Goal: Transaction & Acquisition: Book appointment/travel/reservation

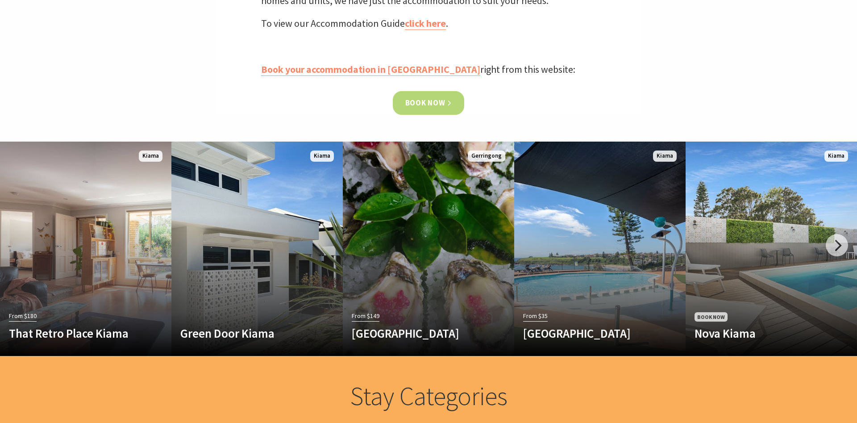
scroll to position [410, 0]
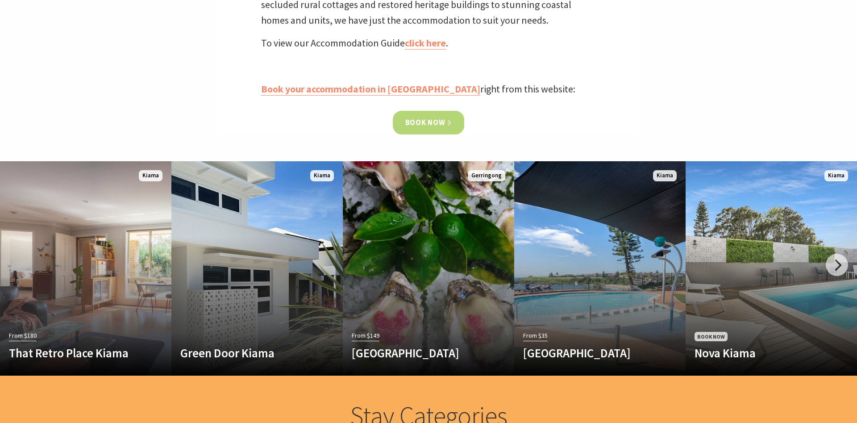
click at [426, 120] on link "Book now" at bounding box center [429, 123] width 72 height 24
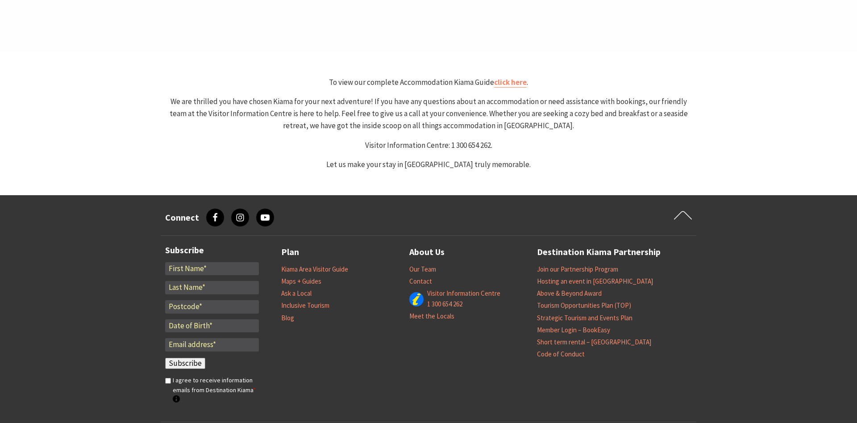
scroll to position [438, 0]
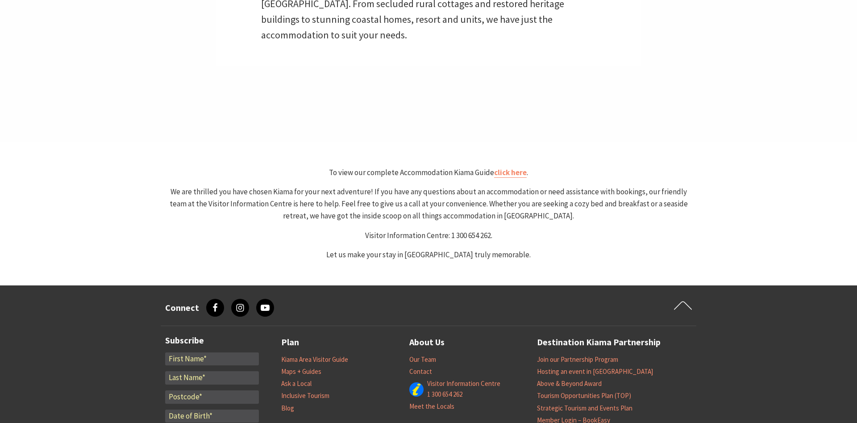
select select "3"
select select "2"
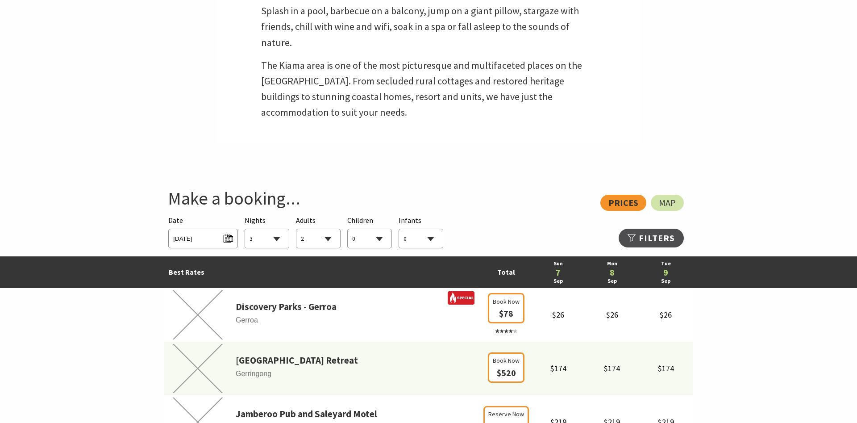
scroll to position [346, 0]
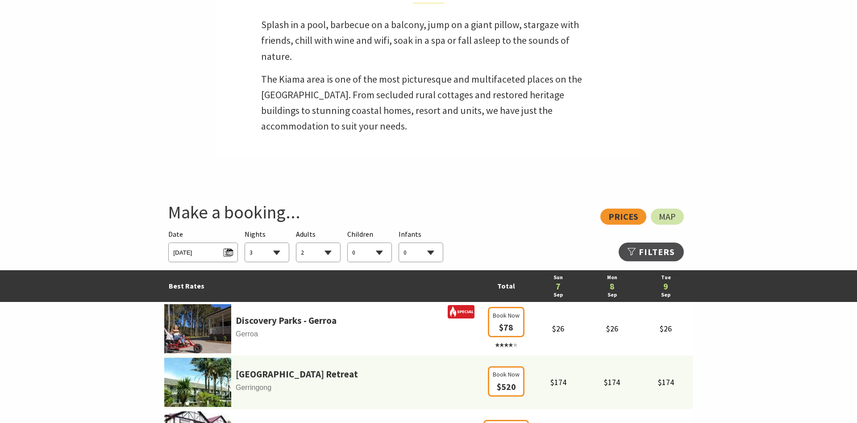
click at [235, 255] on span "Sun 07/09/2025" at bounding box center [202, 252] width 69 height 20
click at [226, 249] on span "Sun 07/09/2025" at bounding box center [202, 251] width 59 height 12
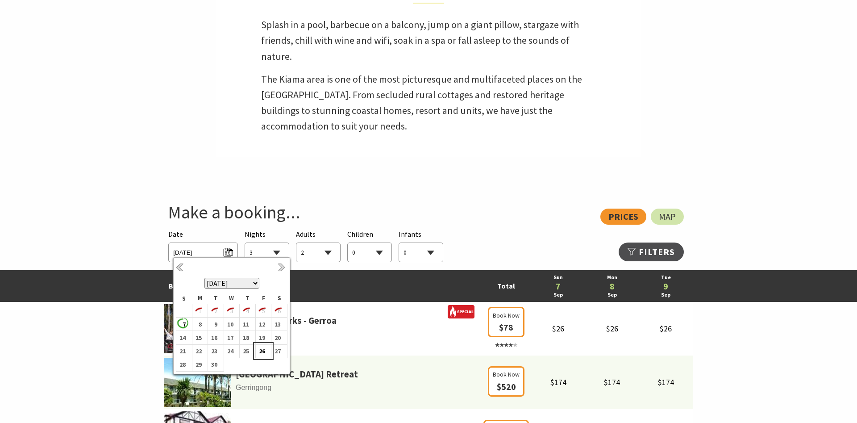
click at [260, 351] on b "26" at bounding box center [262, 351] width 12 height 12
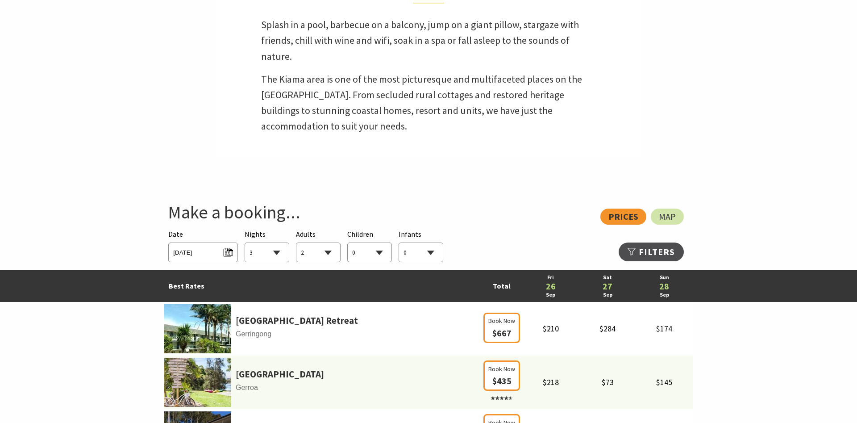
select select "2"
click option "2" at bounding box center [0, 0] width 0 height 0
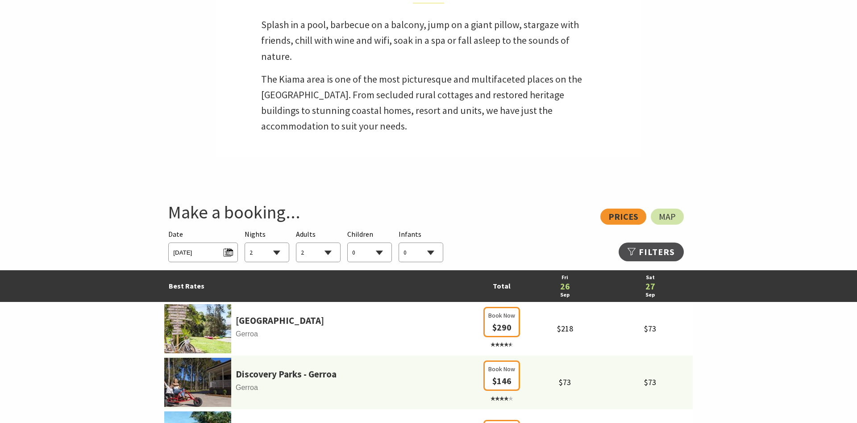
click at [348, 243] on select "0 1 2 3 4 5 6 7 8 9 10 11 12 13 14 15 16 17 18 19 20 21 22 23 24 25 26 27 28 29…" at bounding box center [370, 253] width 44 height 20
select select "3"
click option "3" at bounding box center [0, 0] width 0 height 0
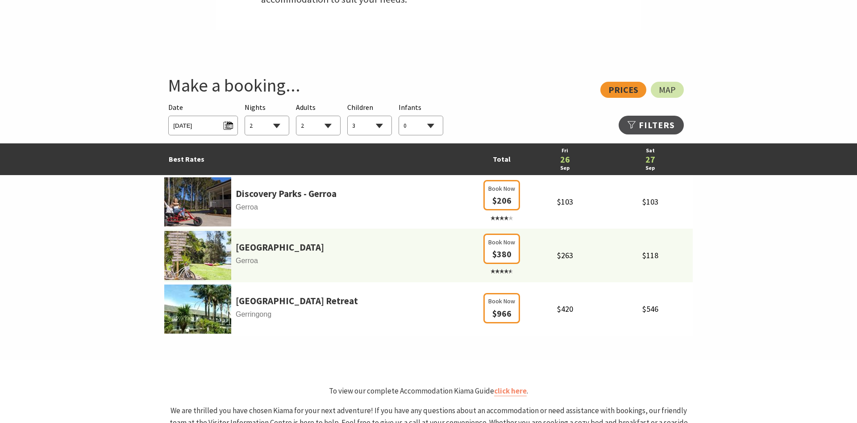
scroll to position [483, 0]
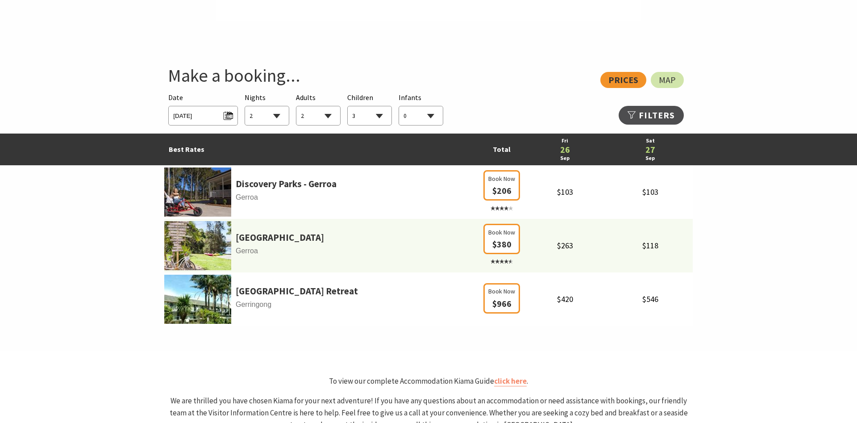
select select "2"
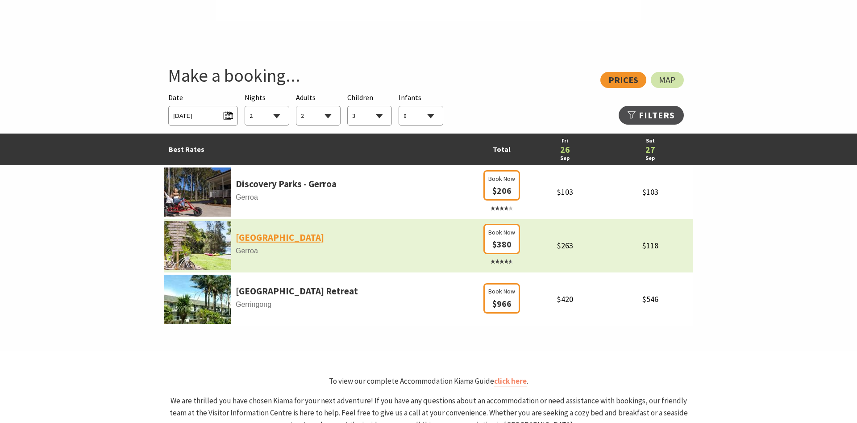
click at [309, 239] on link "Seven Mile Beach Holiday Park" at bounding box center [280, 237] width 88 height 15
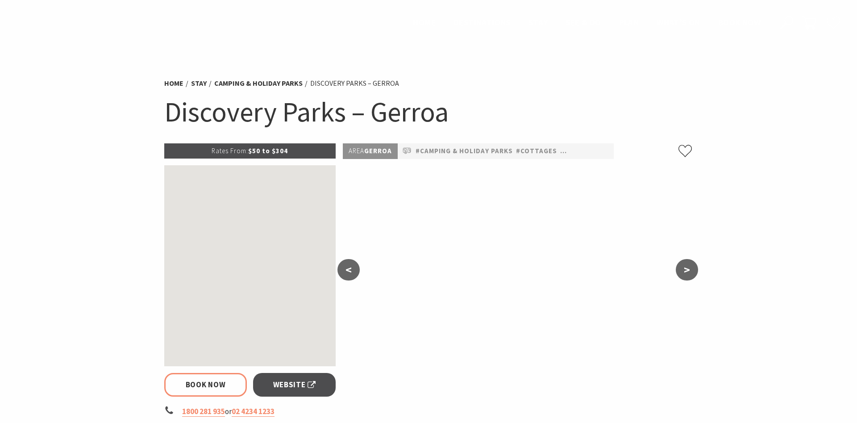
select select "2"
select select "3"
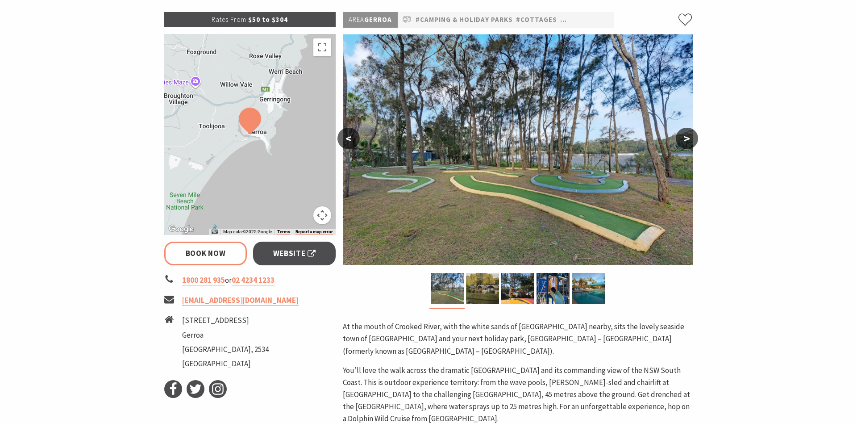
scroll to position [46, 0]
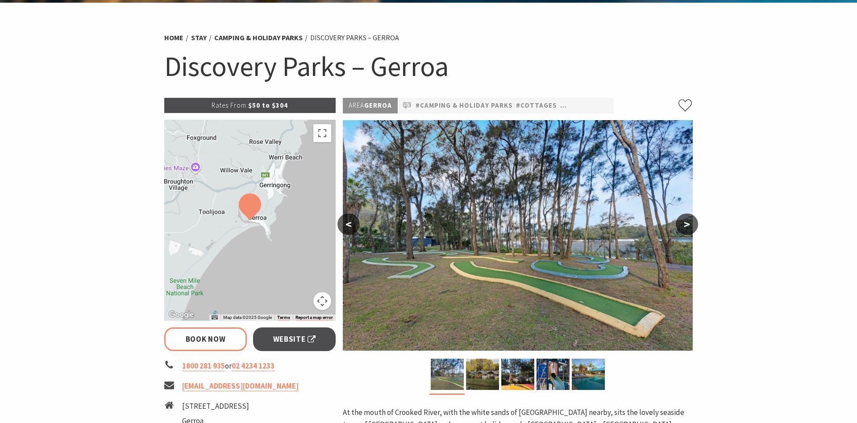
click at [256, 209] on img at bounding box center [250, 206] width 22 height 27
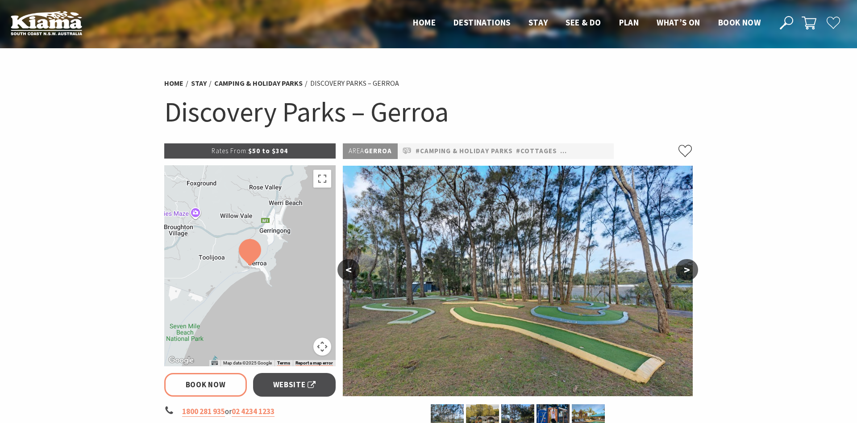
scroll to position [91, 0]
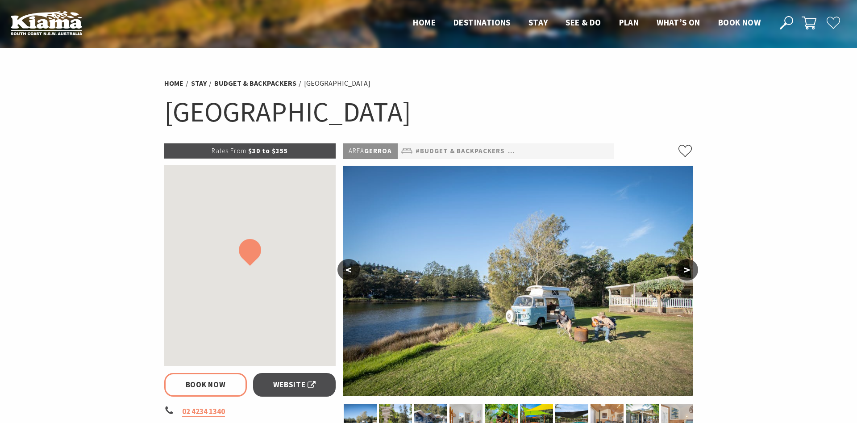
select select "2"
select select "3"
